Goal: Transaction & Acquisition: Purchase product/service

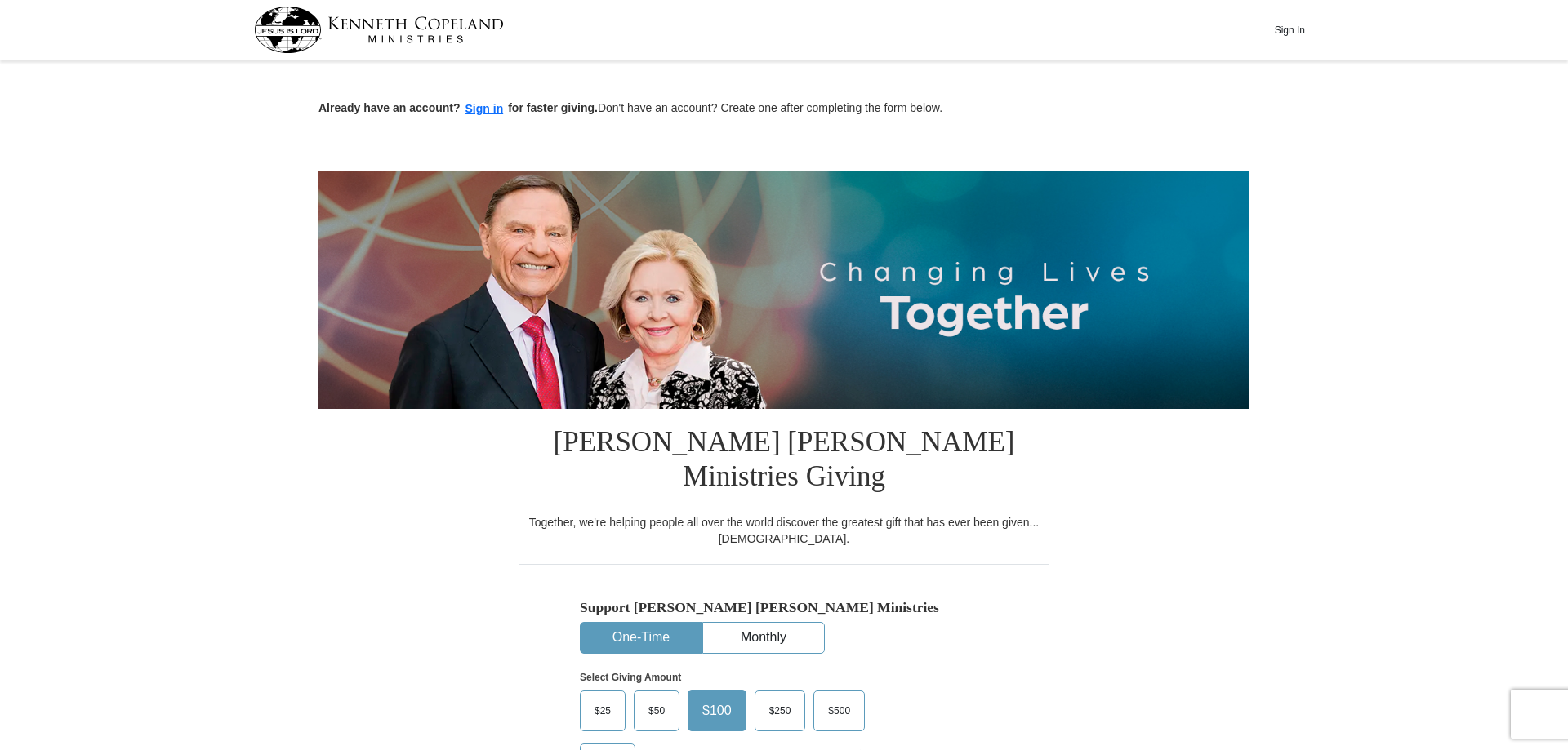
scroll to position [333, 0]
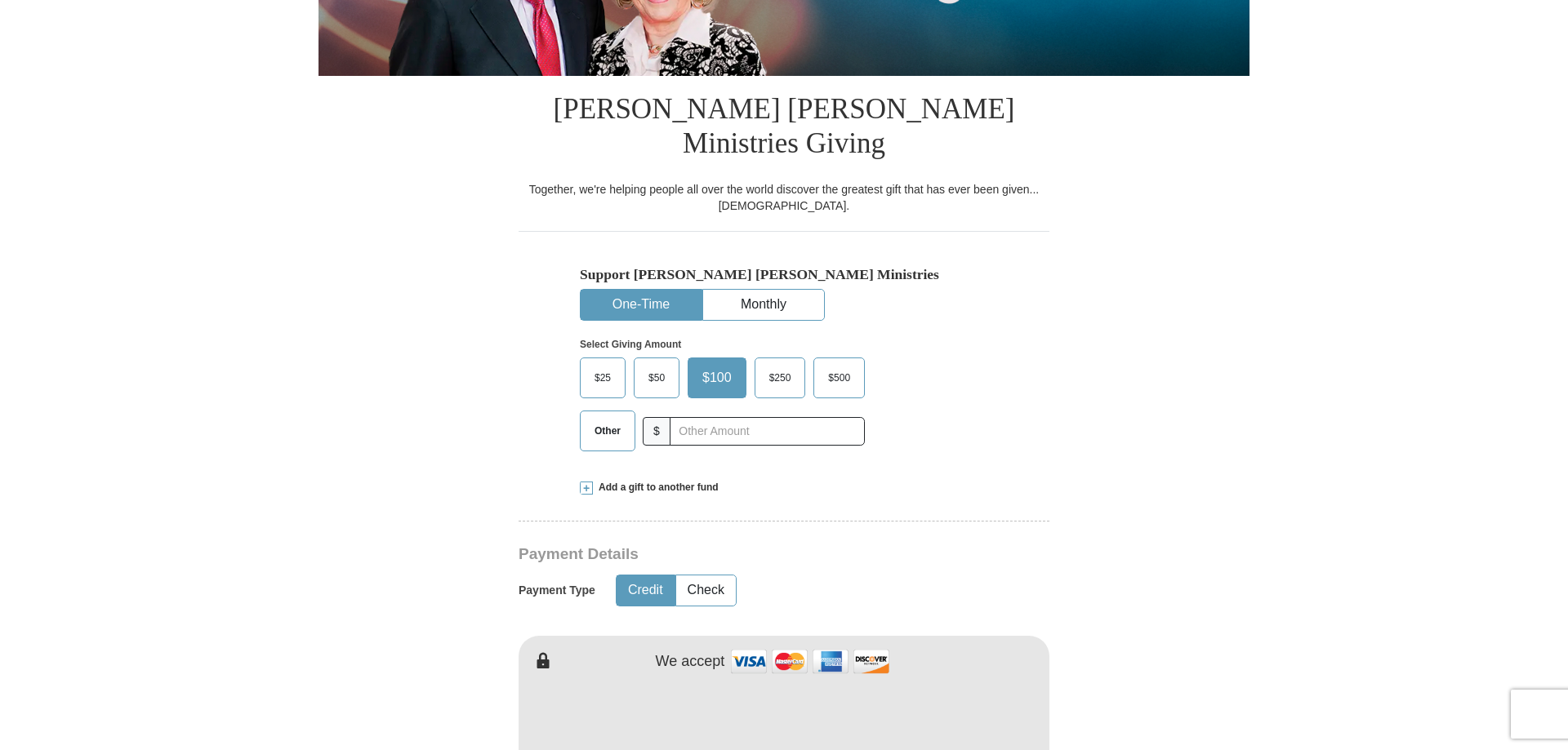
click at [608, 419] on span "Other" at bounding box center [608, 431] width 43 height 25
click at [0, 0] on input "Other" at bounding box center [0, 0] width 0 height 0
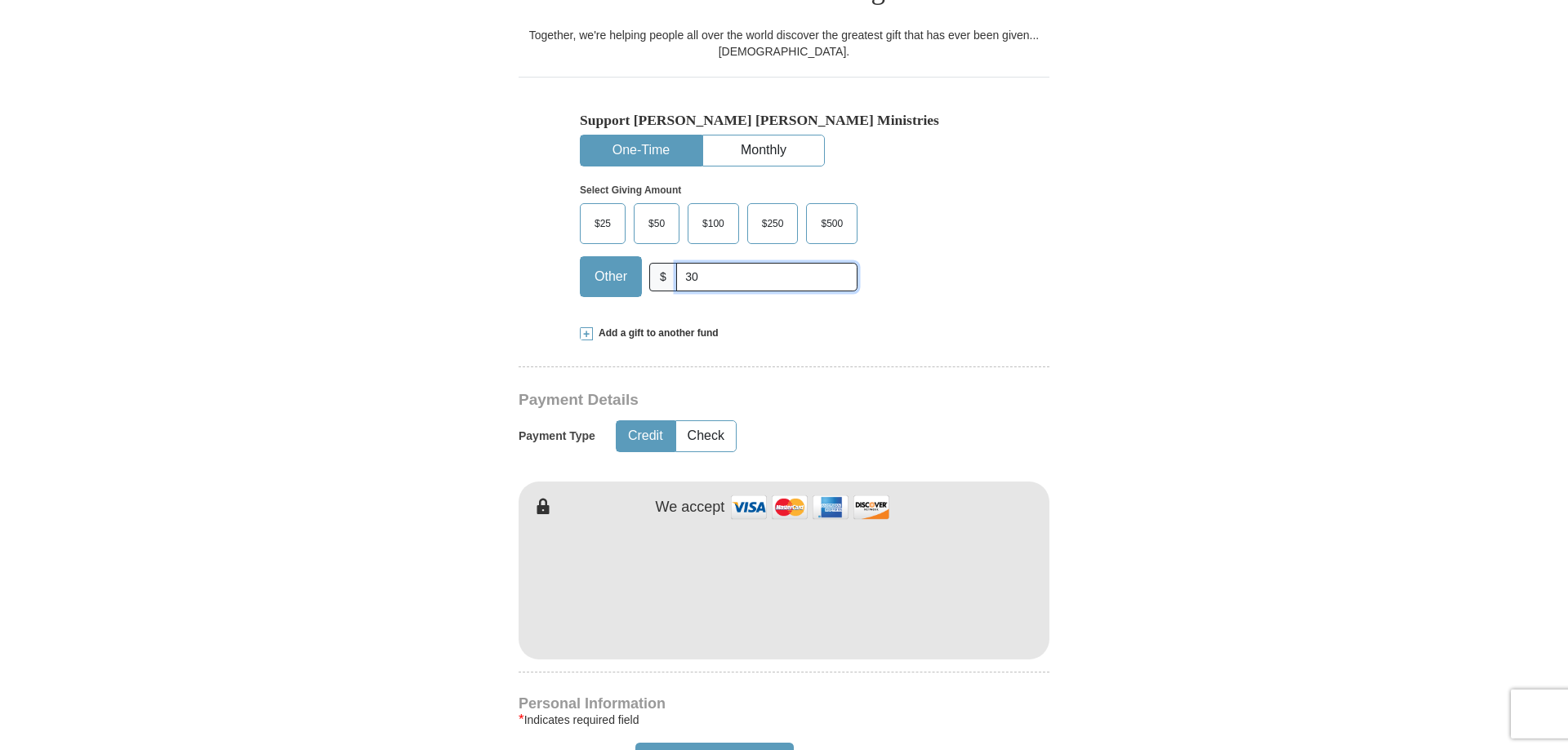
scroll to position [499, 0]
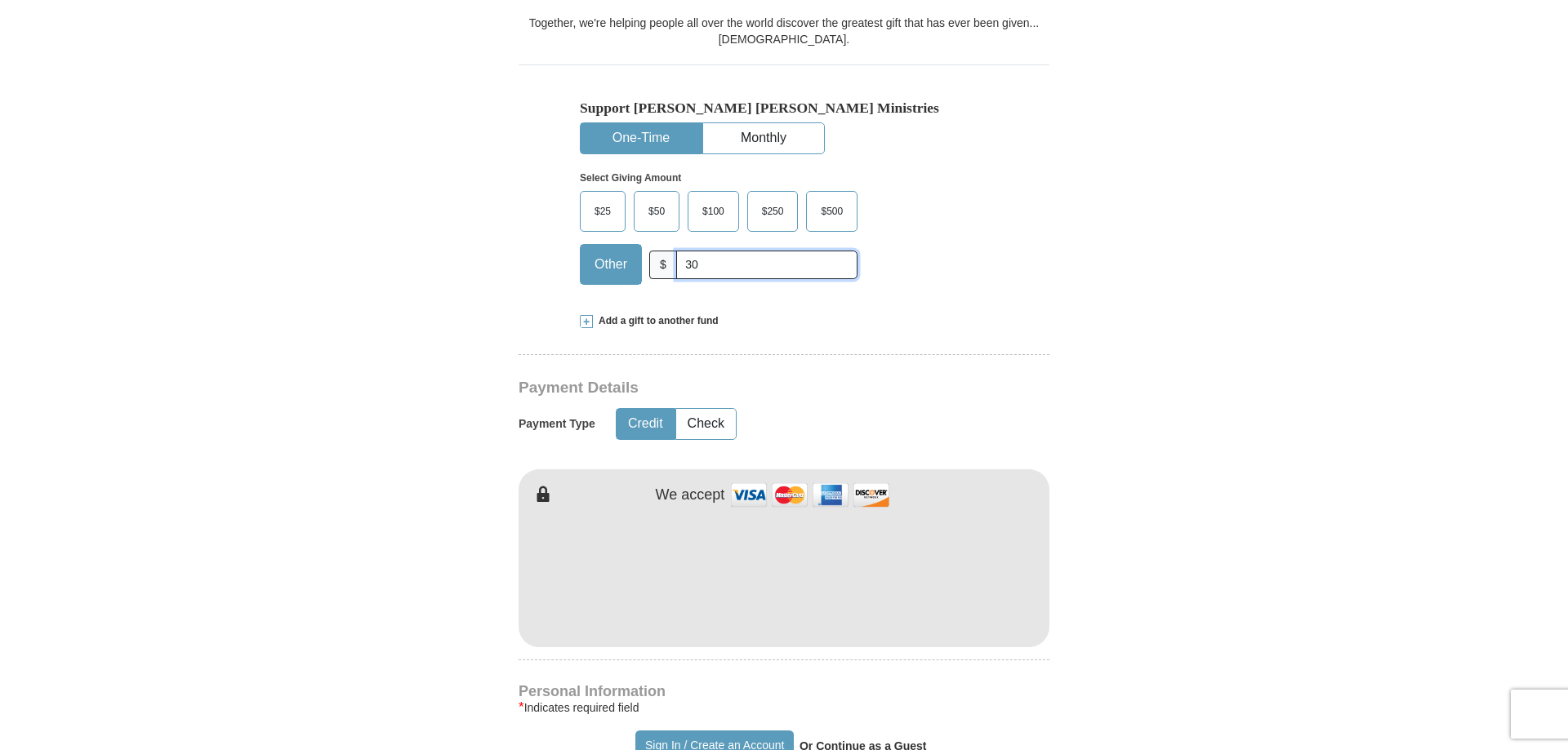
type input "30"
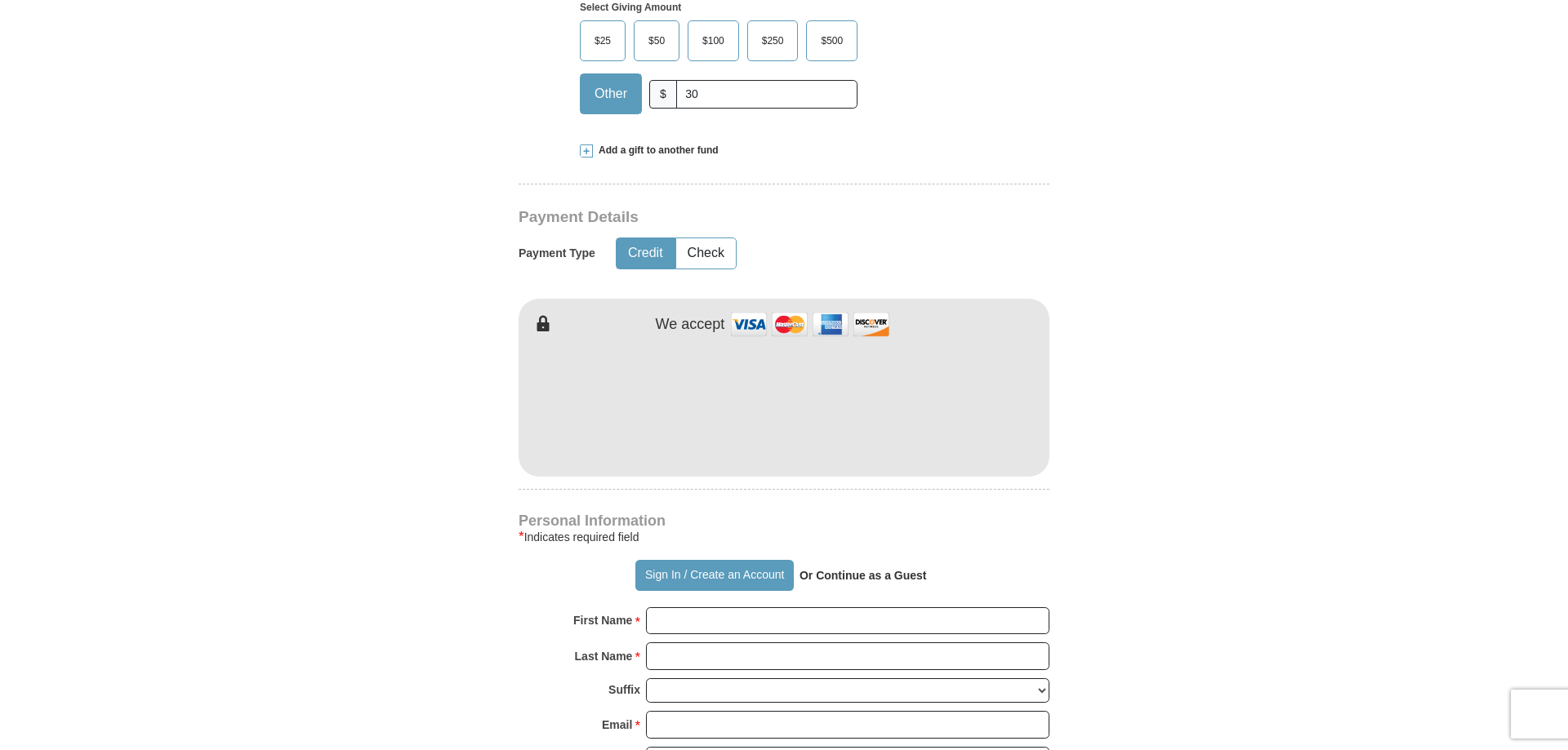
scroll to position [833, 0]
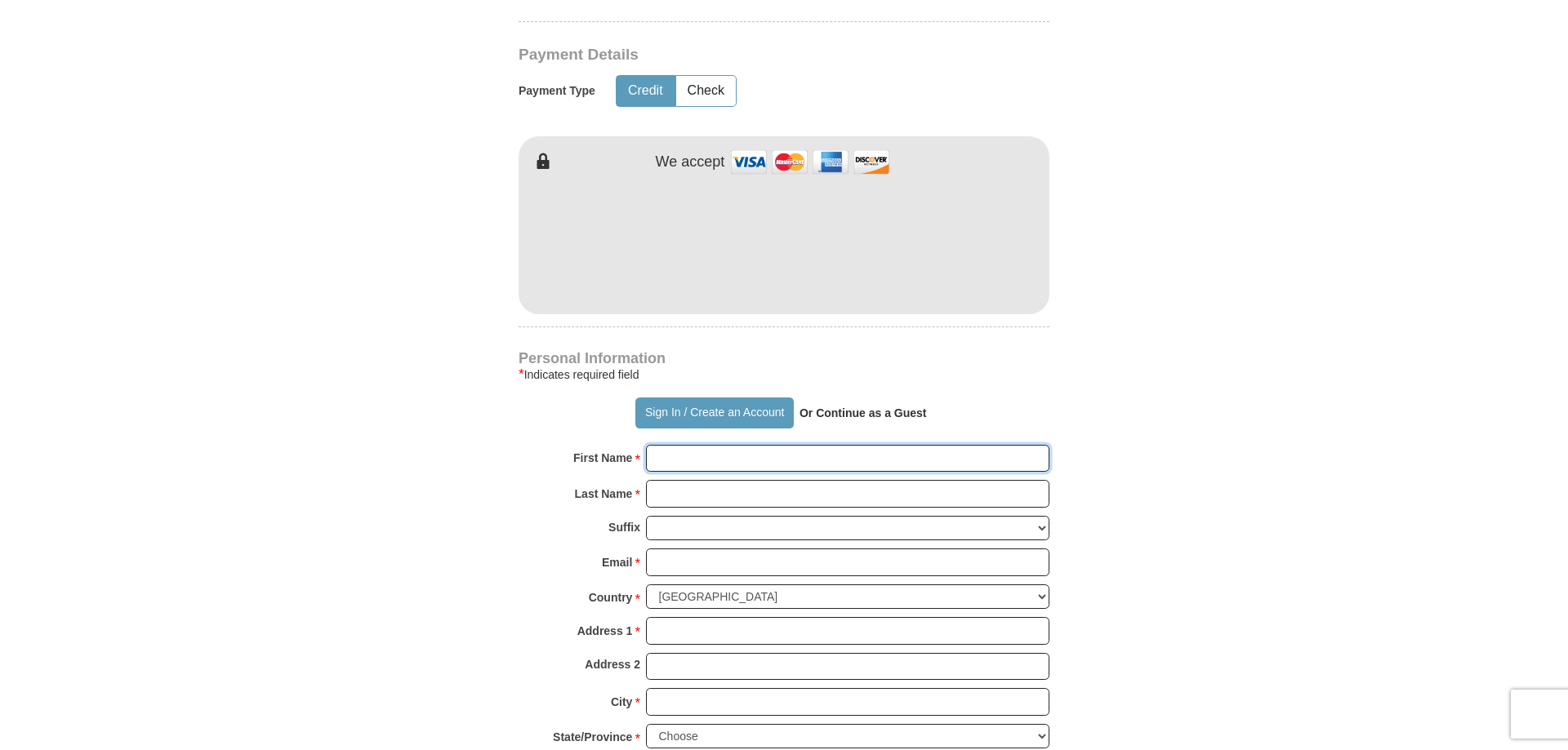
click at [748, 445] on input "First Name *" at bounding box center [847, 459] width 404 height 28
type input "Charlotte"
type input "[PERSON_NAME]"
type input "[EMAIL_ADDRESS][DOMAIN_NAME]"
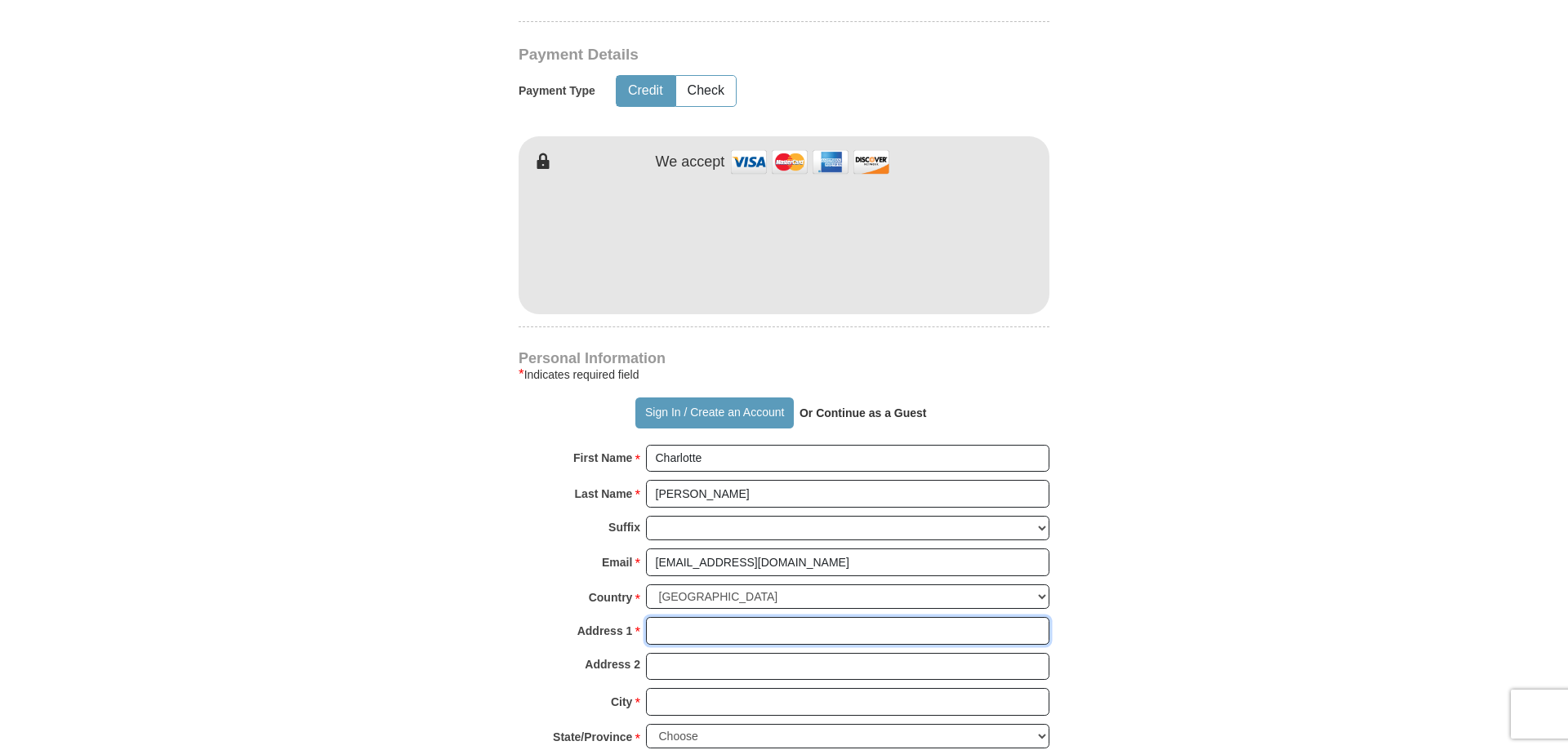
type input "[STREET_ADDRESS]"
type input "Meadowlands"
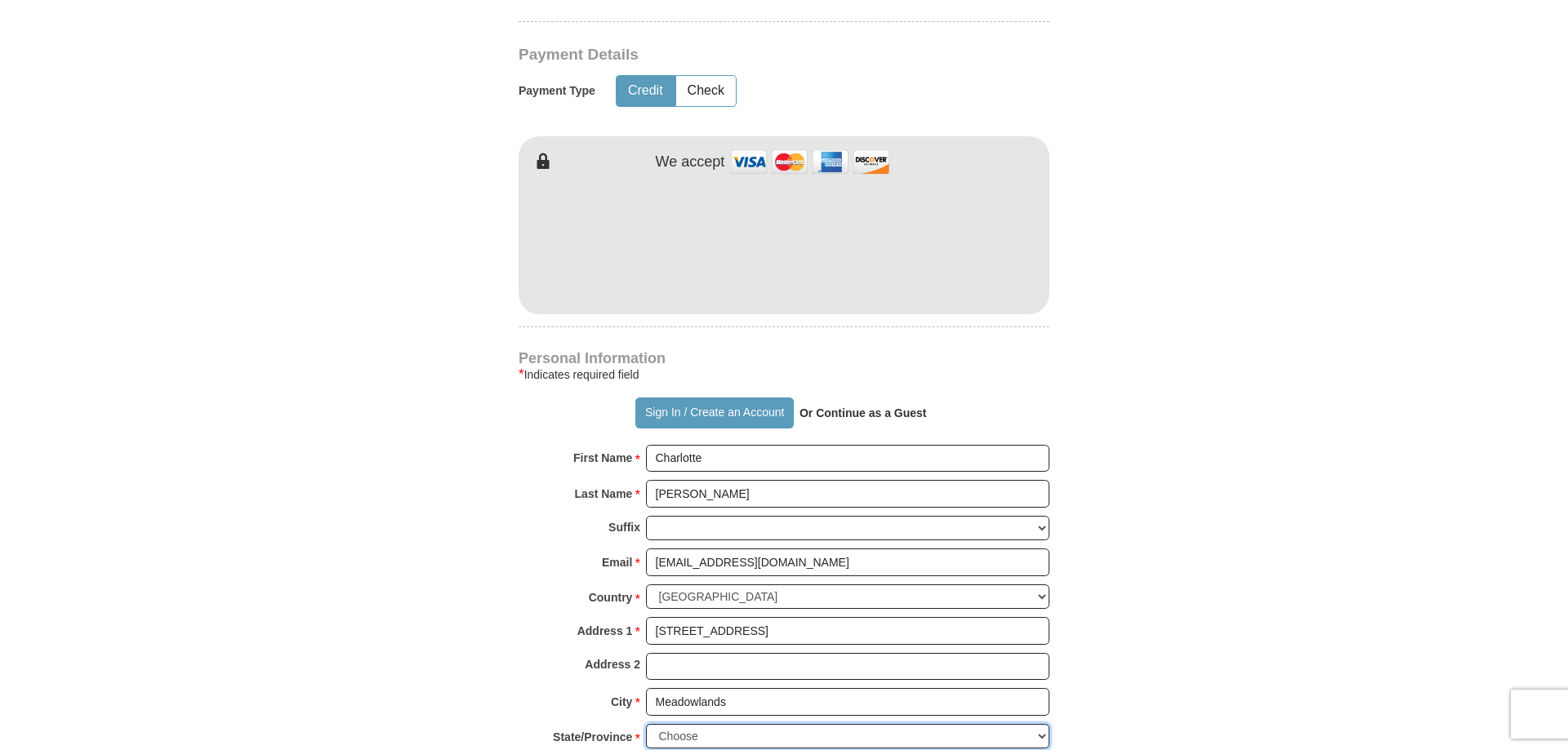
select select "MN"
type input "55765"
type input "2184272532"
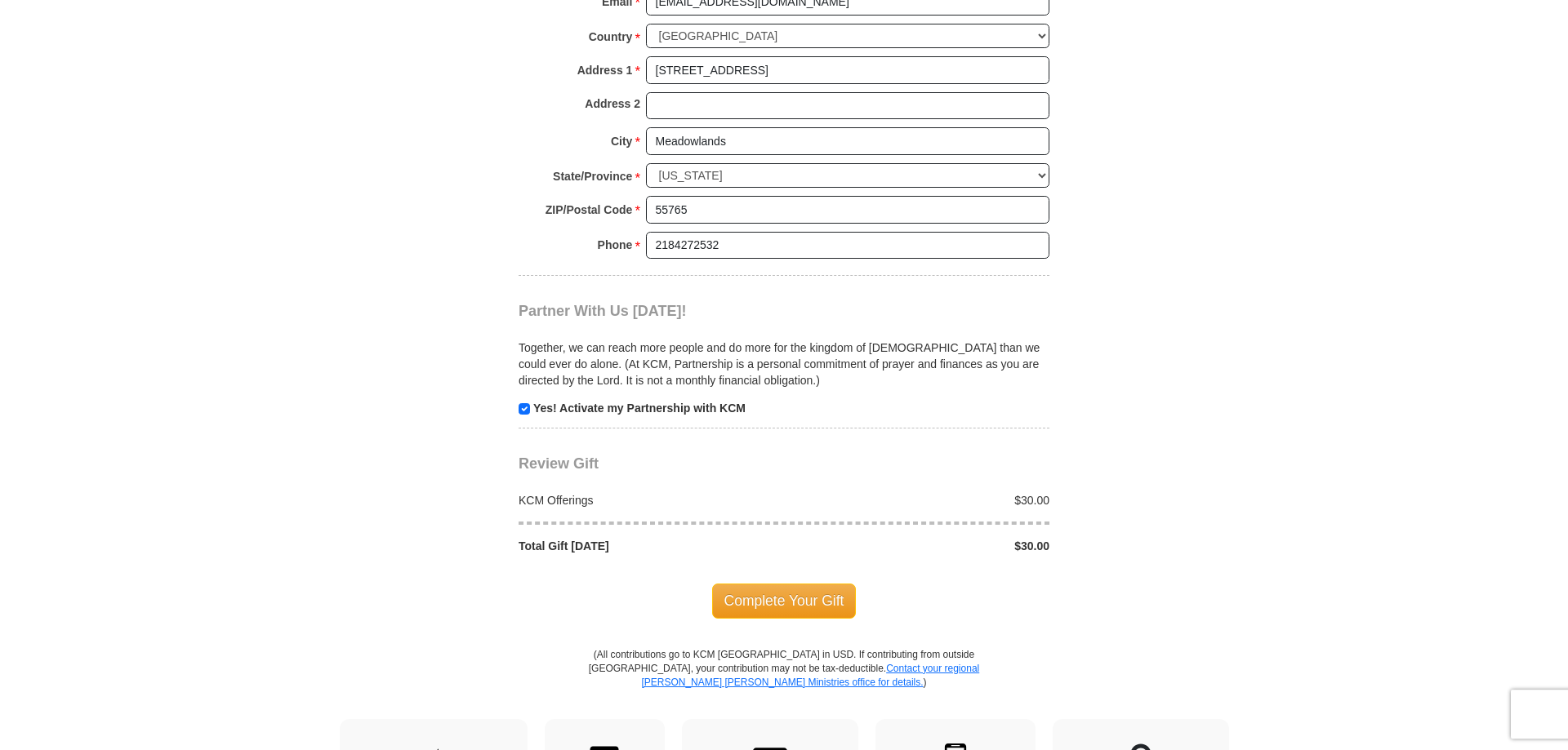
scroll to position [1416, 0]
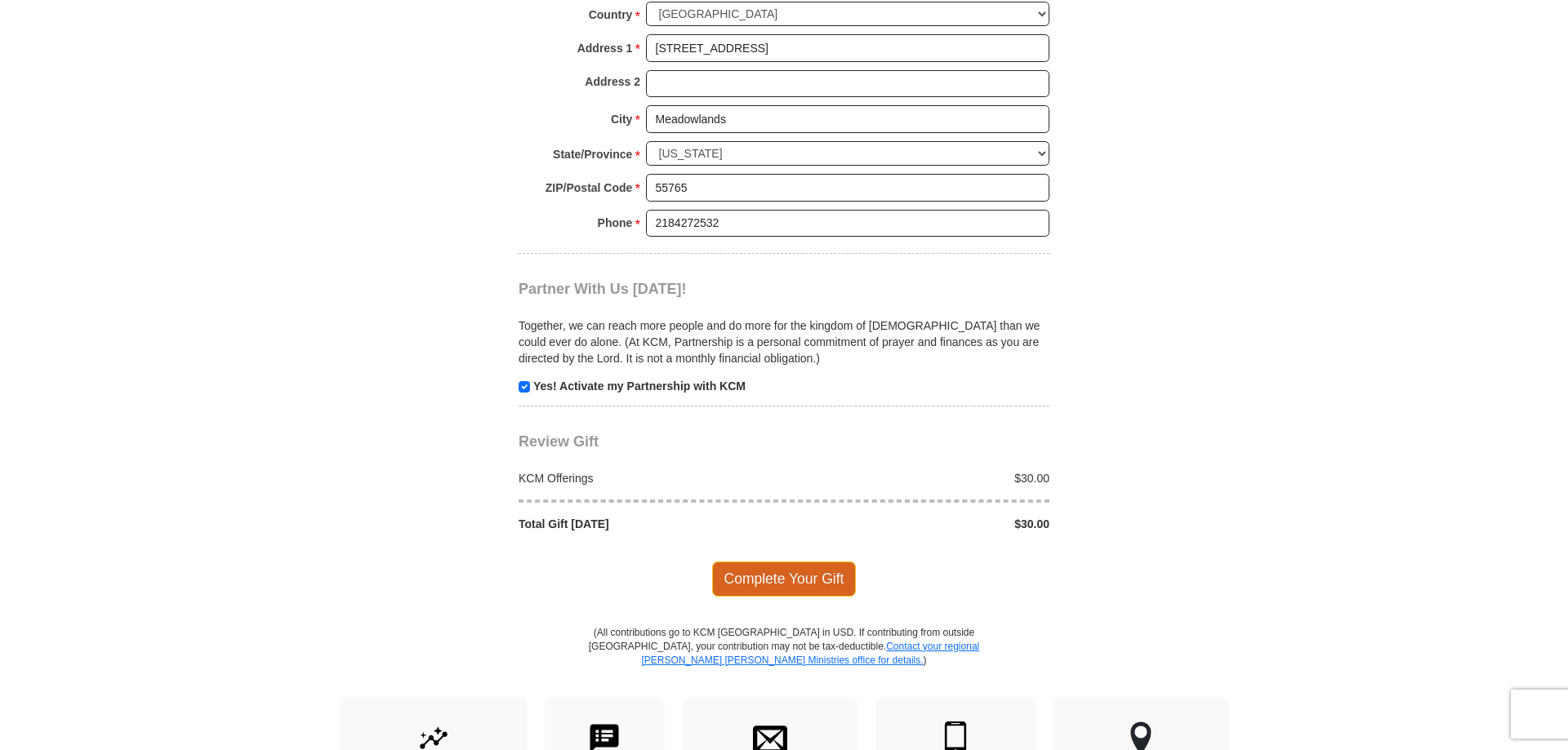
click at [769, 562] on span "Complete Your Gift" at bounding box center [784, 579] width 144 height 34
